Goal: Check status: Check status

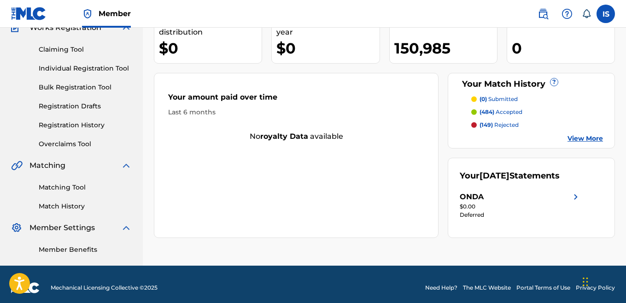
scroll to position [93, 0]
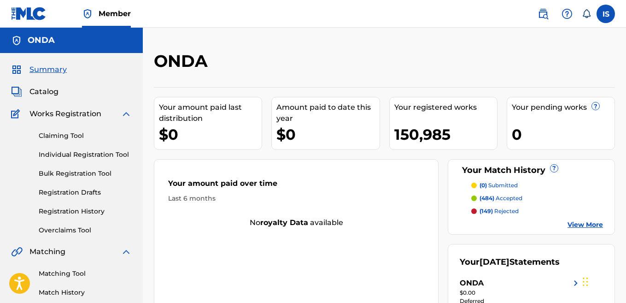
click at [56, 70] on span "Summary" at bounding box center [47, 69] width 37 height 11
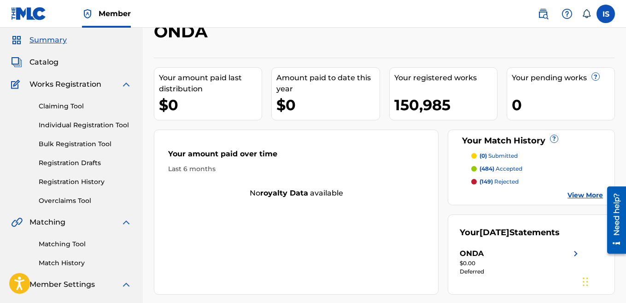
scroll to position [59, 0]
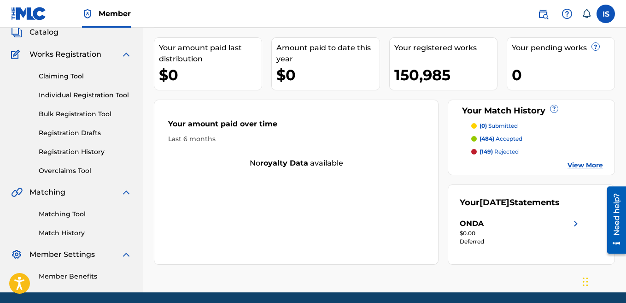
click at [509, 237] on div "$0.00" at bounding box center [521, 233] width 122 height 8
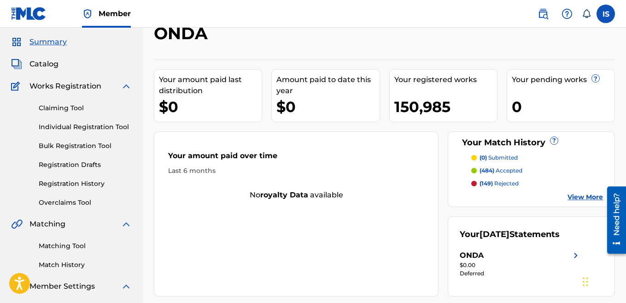
scroll to position [31, 0]
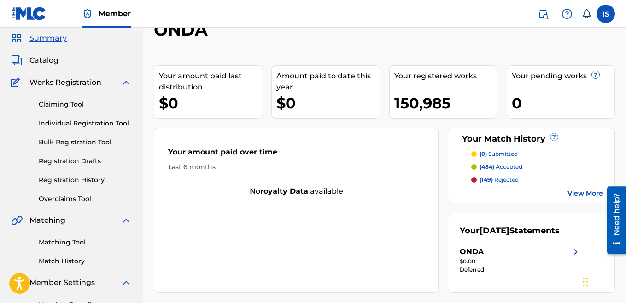
click at [501, 178] on p "(149) rejected" at bounding box center [498, 179] width 39 height 8
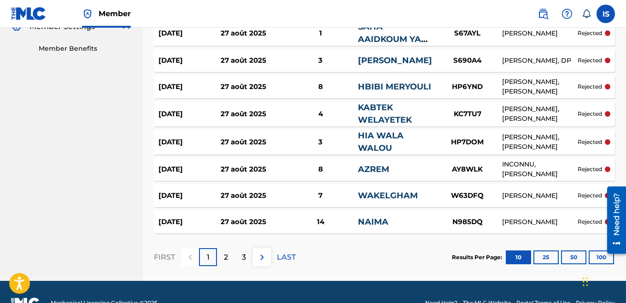
scroll to position [286, 0]
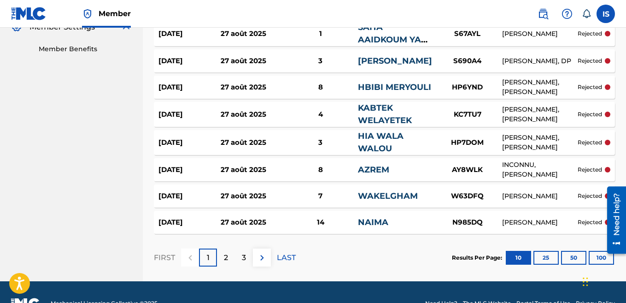
click at [598, 256] on button "100" at bounding box center [601, 258] width 25 height 14
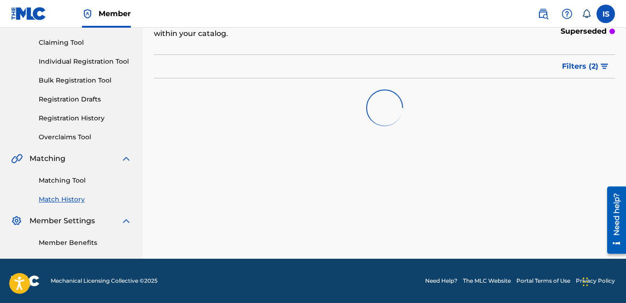
scroll to position [93, 0]
drag, startPoint x: 502, startPoint y: 196, endPoint x: 394, endPoint y: -33, distance: 252.6
click at [394, 0] on html "Accessibility Screen-Reader Guide, Feedback, and Issue Reporting | New window M…" at bounding box center [313, 58] width 626 height 303
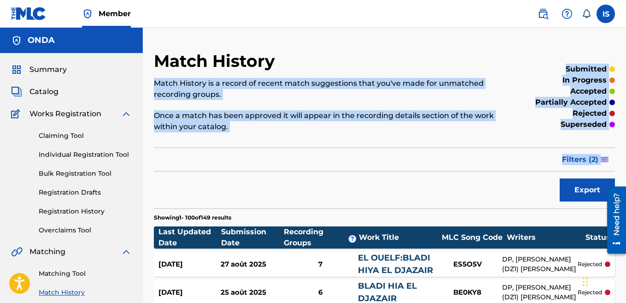
click at [332, 60] on div "Match History Match History is a record of recent match suggestions that you've…" at bounding box center [331, 97] width 355 height 92
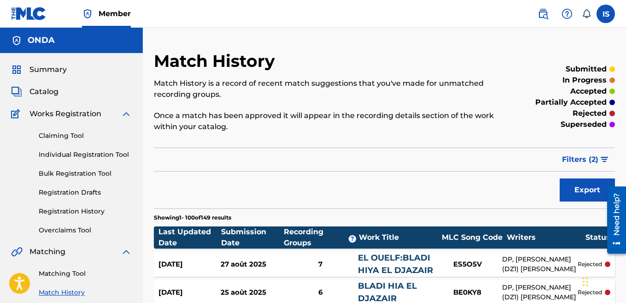
click at [50, 70] on span "Summary" at bounding box center [47, 69] width 37 height 11
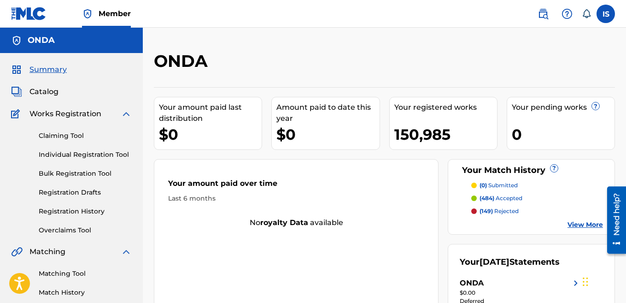
click at [498, 178] on div "Your Match History ? (0) submitted (484) accepted (149) rejected View More" at bounding box center [531, 197] width 167 height 76
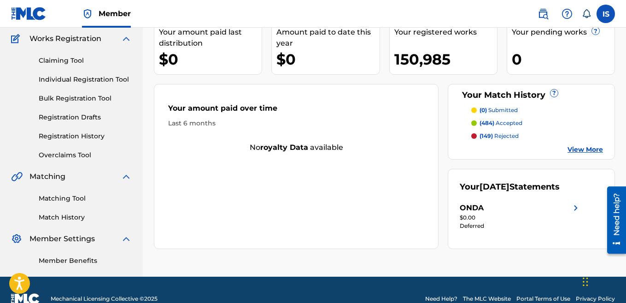
scroll to position [93, 0]
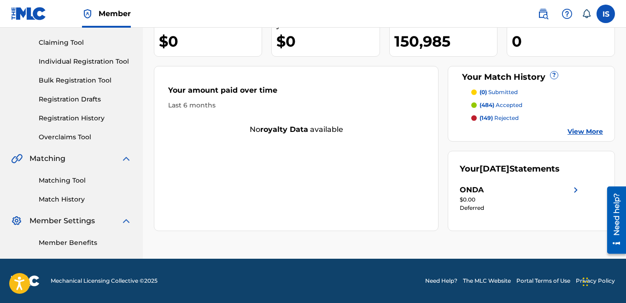
click at [513, 195] on div "ONDA" at bounding box center [521, 189] width 122 height 11
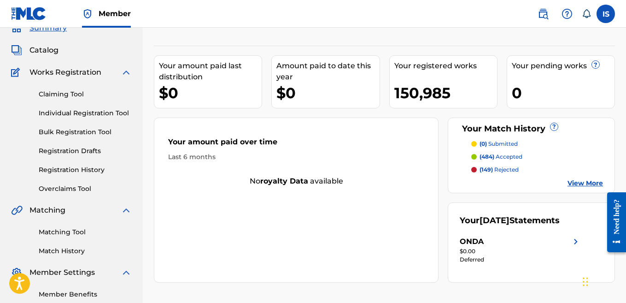
scroll to position [43, 0]
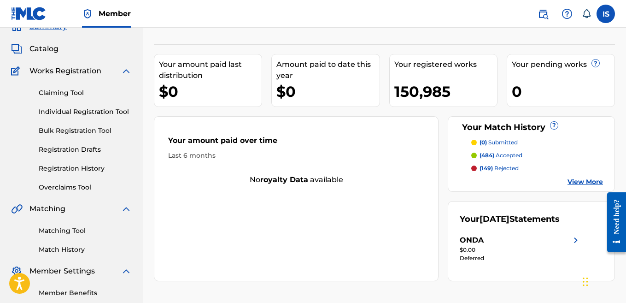
click at [509, 156] on p "(484) accepted" at bounding box center [500, 155] width 43 height 8
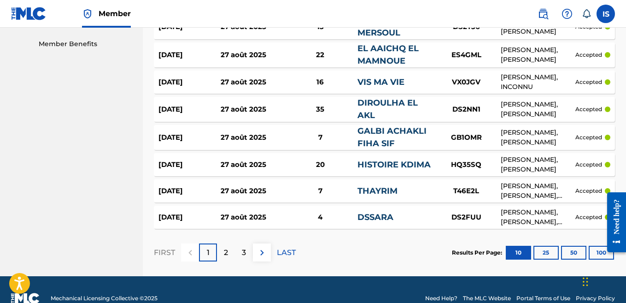
scroll to position [309, 0]
